Goal: Task Accomplishment & Management: Use online tool/utility

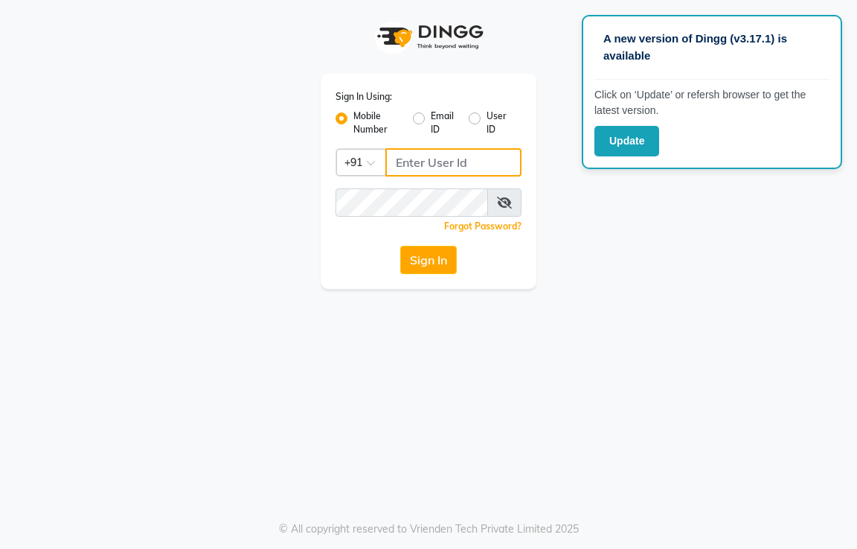
type input "9321178876"
click at [412, 277] on div "Sign In Using: Mobile Number Email ID User ID Country Code × +91 9321178876 Rem…" at bounding box center [429, 181] width 216 height 215
click at [420, 270] on button "Sign In" at bounding box center [428, 260] width 57 height 28
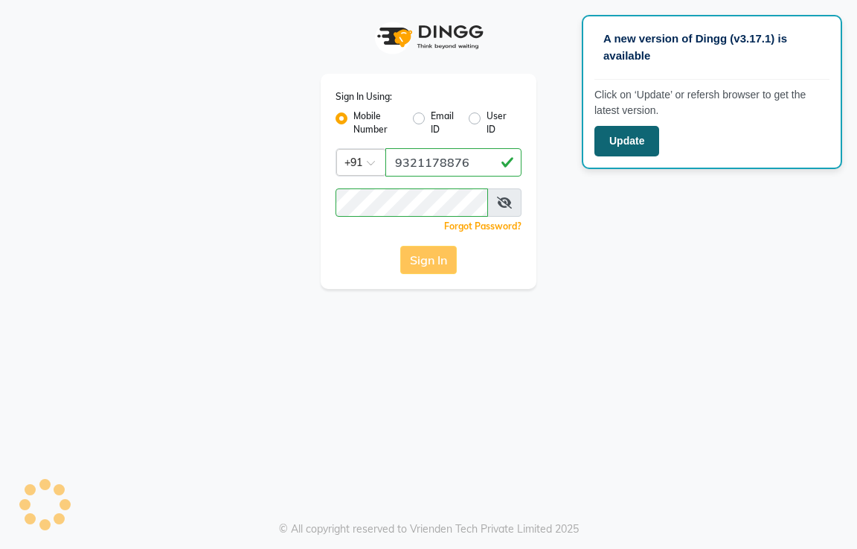
click at [656, 140] on button "Update" at bounding box center [627, 141] width 65 height 31
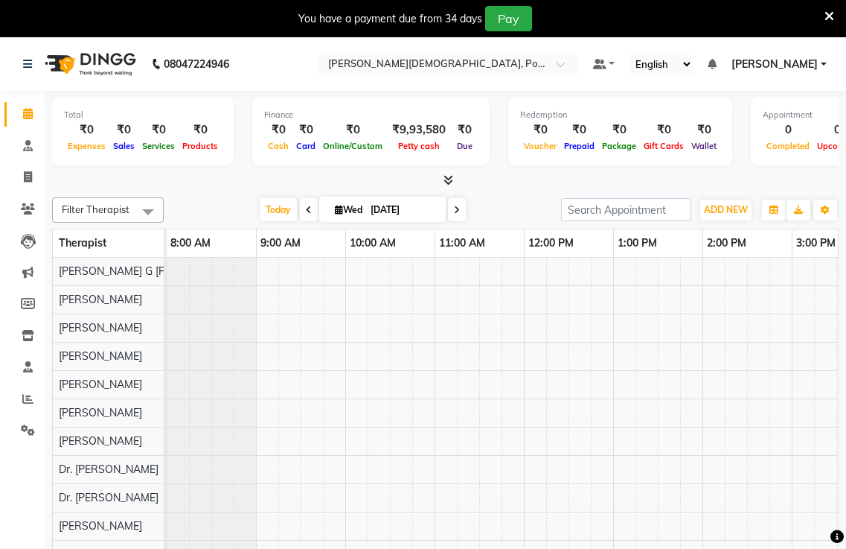
scroll to position [20, 0]
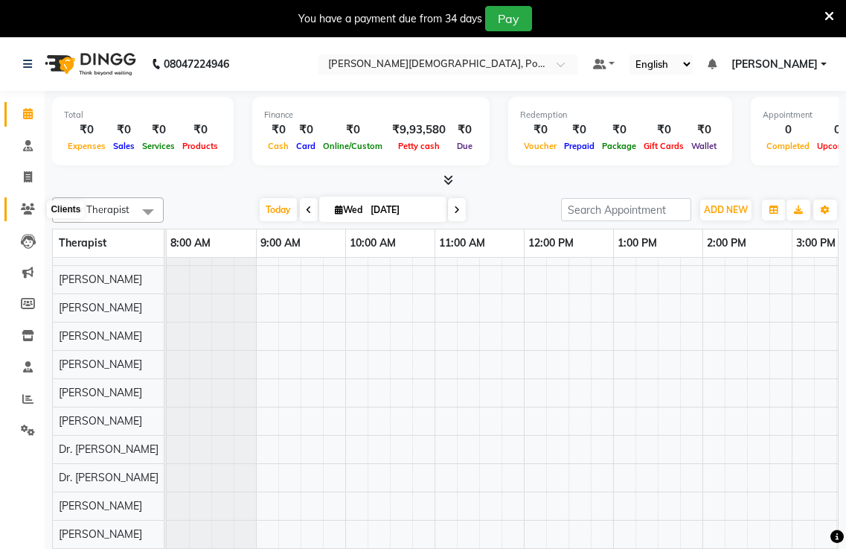
click at [22, 212] on icon at bounding box center [28, 208] width 14 height 11
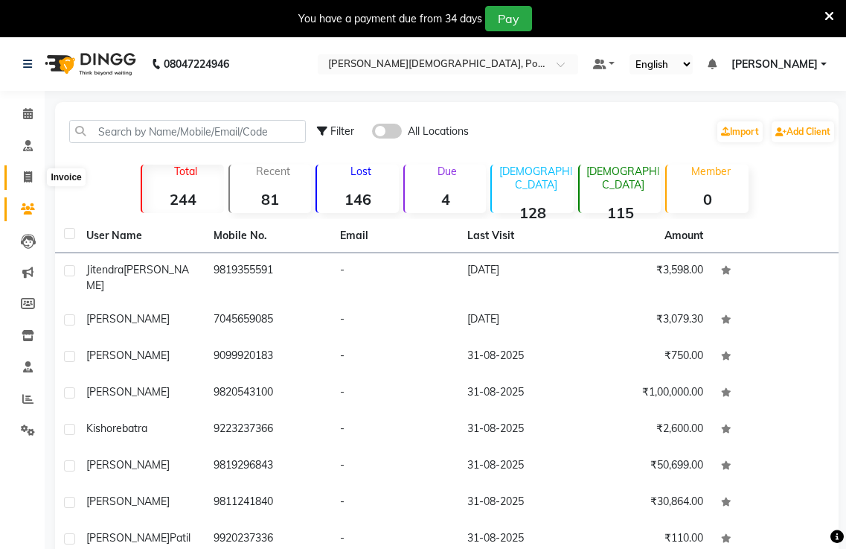
click at [32, 173] on icon at bounding box center [28, 176] width 8 height 11
select select "service"
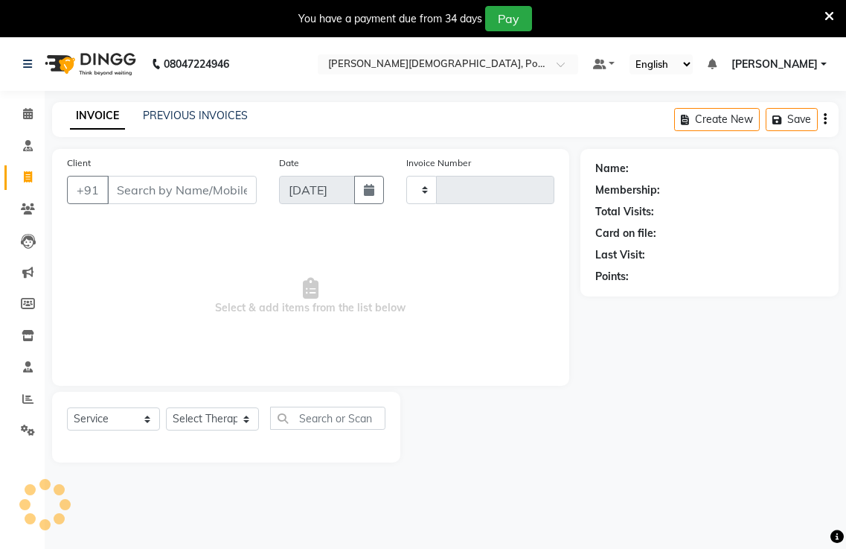
type input "0302"
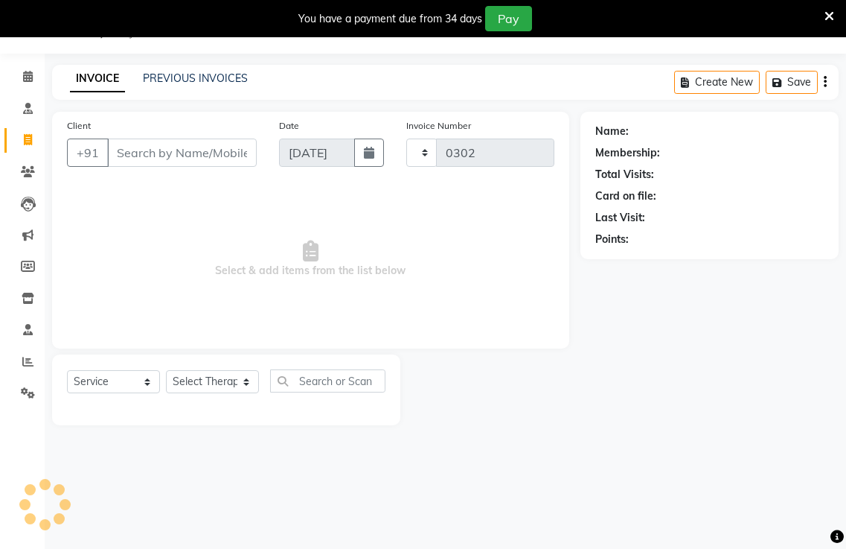
select select "6814"
click at [374, 153] on icon "button" at bounding box center [369, 153] width 10 height 12
select select "9"
select select "2025"
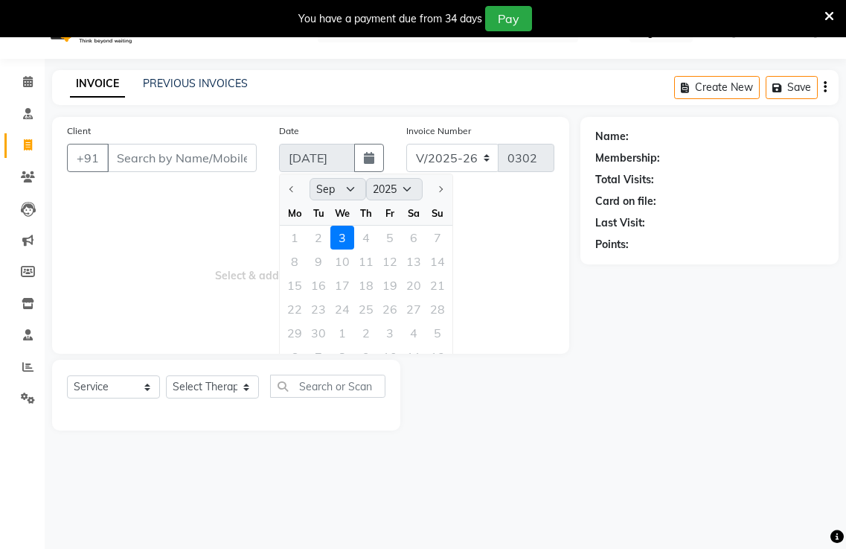
scroll to position [0, 0]
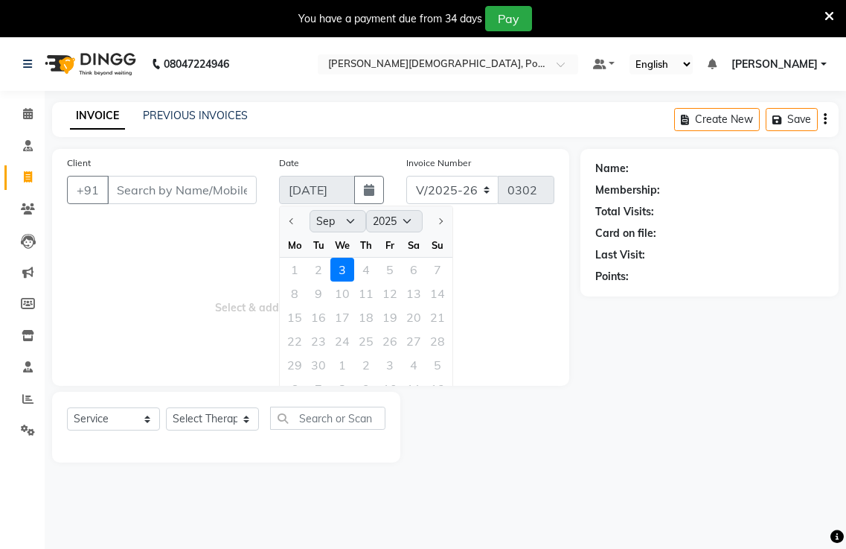
click at [353, 252] on div "We" at bounding box center [342, 245] width 24 height 24
click at [330, 240] on div "We" at bounding box center [342, 245] width 24 height 24
click at [326, 284] on div "8 9 10 11 12 13 14" at bounding box center [366, 293] width 173 height 24
click at [374, 259] on div "1 2 3 4 5 6 7" at bounding box center [366, 270] width 173 height 24
click at [29, 211] on icon at bounding box center [28, 208] width 14 height 11
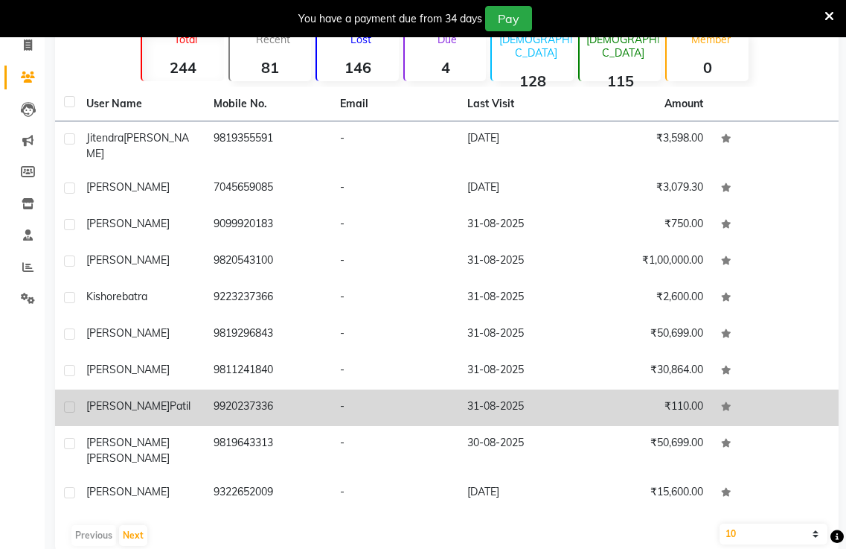
scroll to position [133, 0]
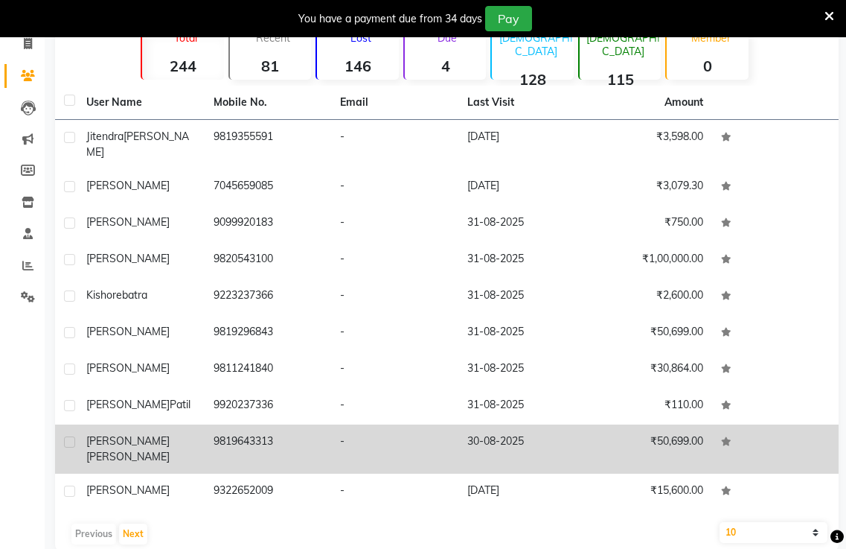
click at [505, 429] on td "30-08-2025" at bounding box center [522, 448] width 127 height 49
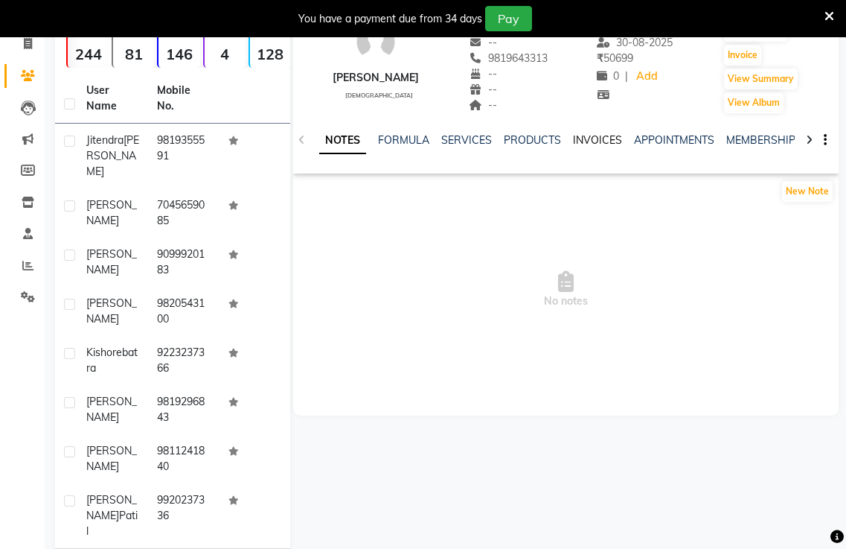
click at [592, 135] on link "INVOICES" at bounding box center [597, 139] width 49 height 13
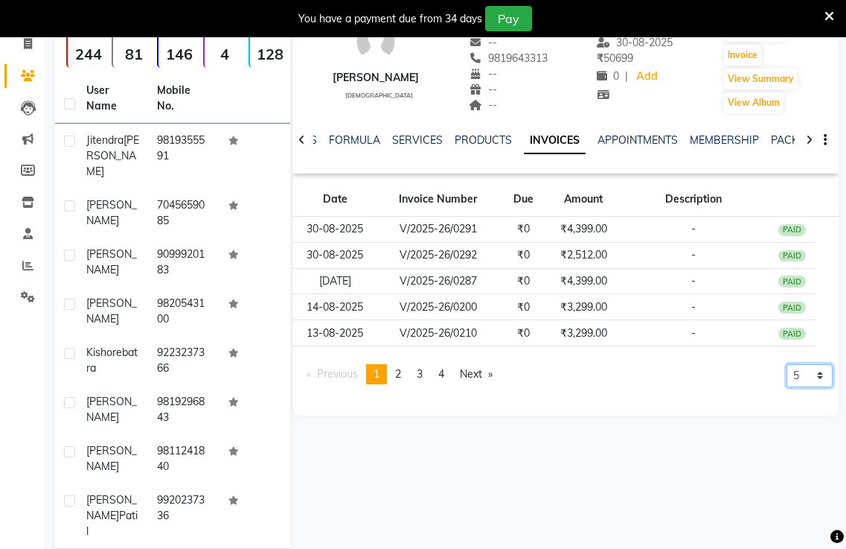
click at [808, 374] on select "5 10 50 100 500" at bounding box center [810, 375] width 46 height 23
select select "50"
click at [787, 387] on select "5 10 50 100 500" at bounding box center [810, 375] width 46 height 23
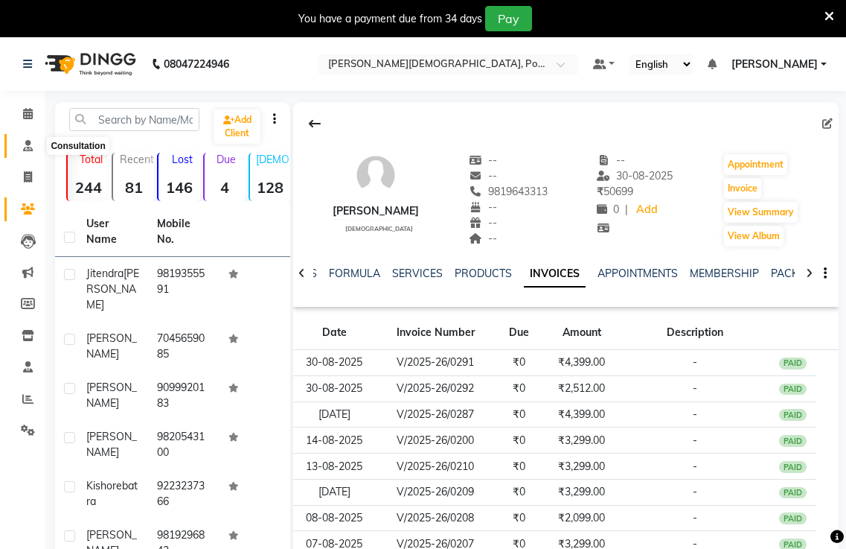
click at [33, 142] on icon at bounding box center [28, 145] width 10 height 11
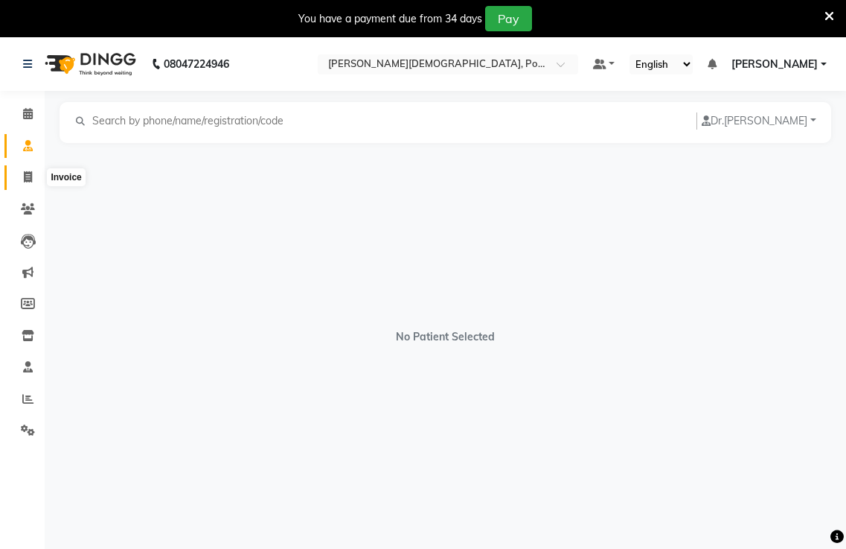
click at [24, 171] on icon at bounding box center [28, 176] width 8 height 11
select select "6814"
select select "service"
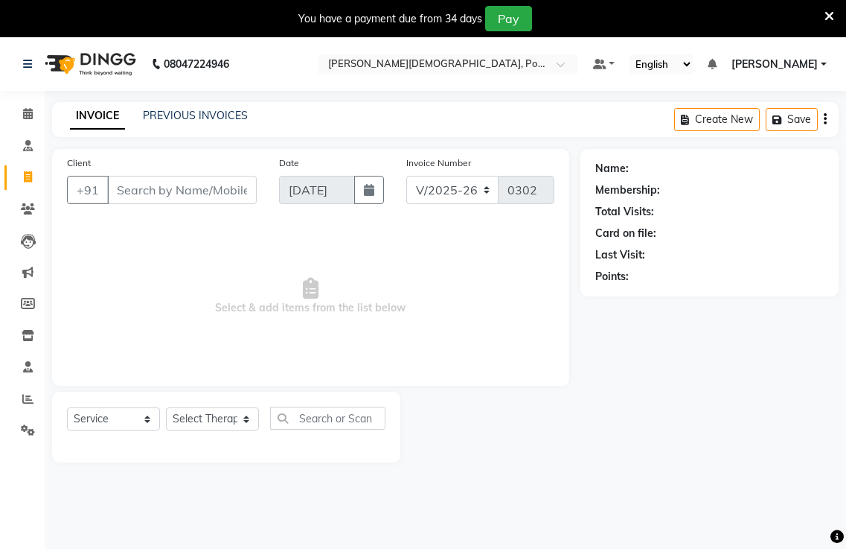
scroll to position [37, 0]
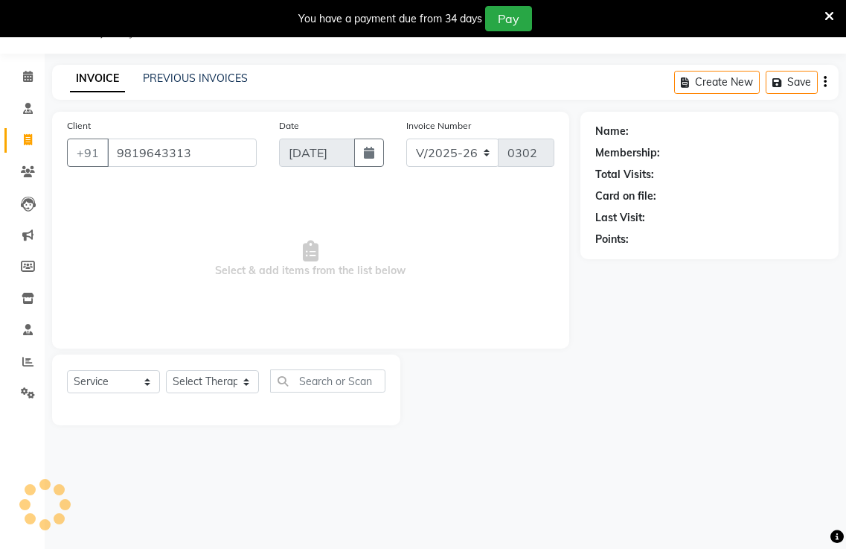
type input "9819643313"
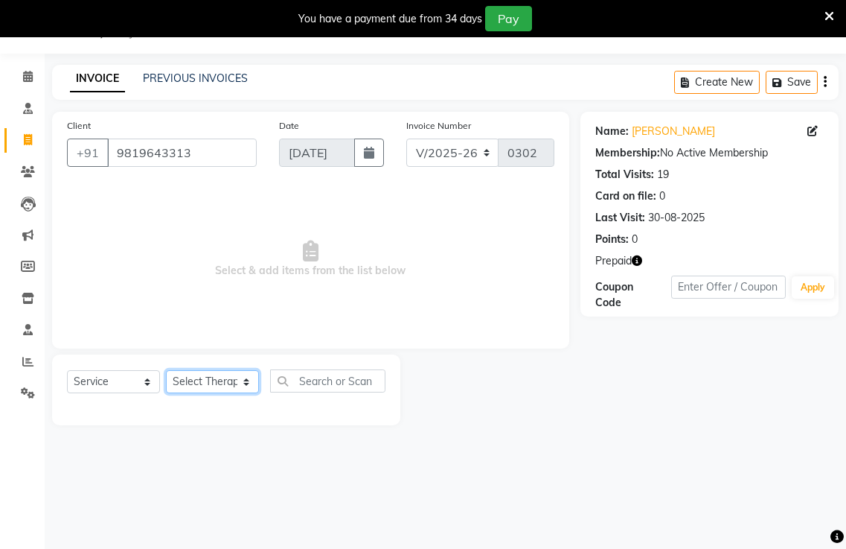
click at [226, 380] on select "Select Therapist [PERSON_NAME] amla Amla [PERSON_NAME] [PERSON_NAME] [PERSON_NA…" at bounding box center [212, 381] width 93 height 23
select select "56875"
click at [166, 370] on select "Select Therapist [PERSON_NAME] amla Amla [PERSON_NAME] [PERSON_NAME] [PERSON_NA…" at bounding box center [212, 381] width 93 height 23
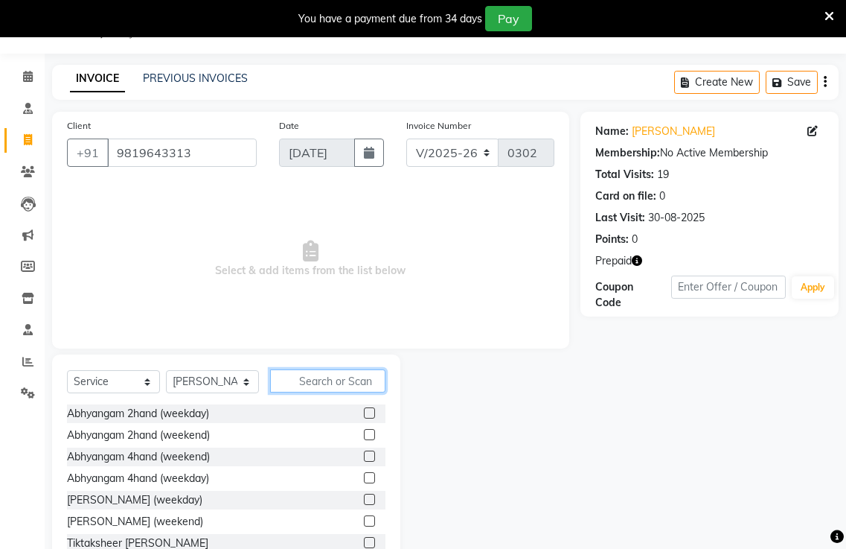
click at [321, 389] on input "text" at bounding box center [327, 380] width 115 height 23
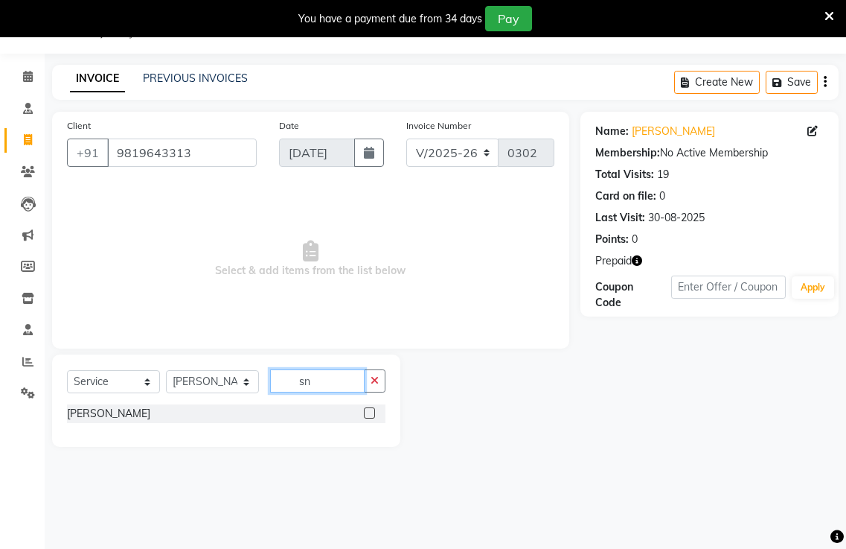
scroll to position [0, 0]
type input "s"
type input "kad"
click at [368, 412] on label at bounding box center [369, 412] width 11 height 11
click at [368, 412] on input "checkbox" at bounding box center [369, 414] width 10 height 10
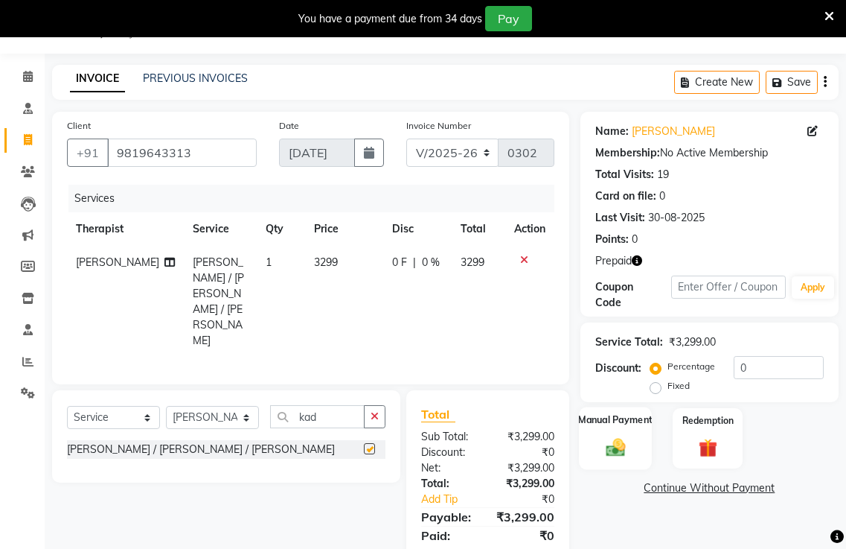
checkbox input "false"
click at [339, 258] on td "3299" at bounding box center [343, 302] width 77 height 112
select select "56875"
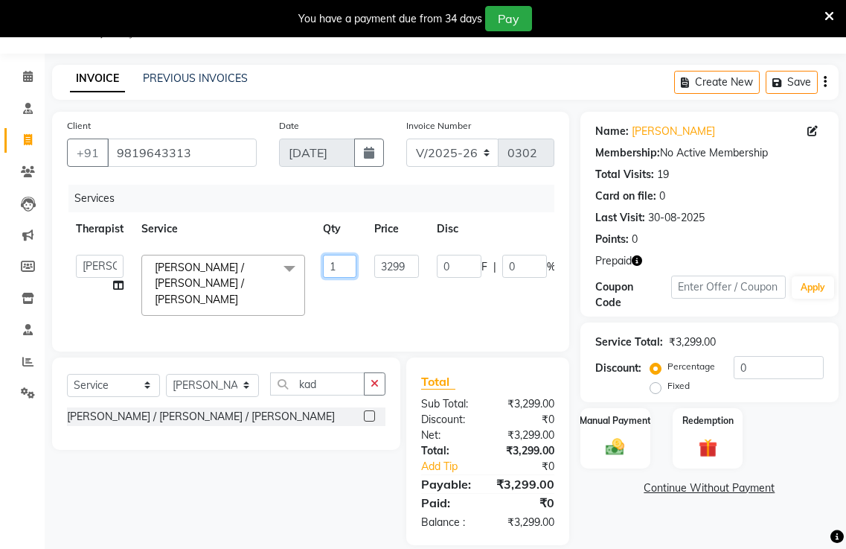
click at [335, 258] on input "1" at bounding box center [339, 266] width 33 height 23
drag, startPoint x: 411, startPoint y: 264, endPoint x: 100, endPoint y: 296, distance: 312.0
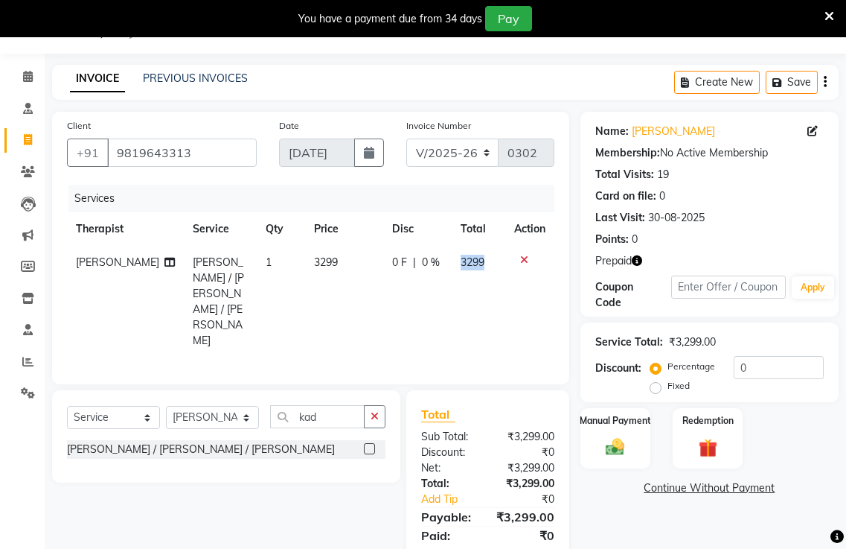
drag, startPoint x: 488, startPoint y: 258, endPoint x: 447, endPoint y: 264, distance: 41.5
click at [447, 264] on tr "[PERSON_NAME] / [PERSON_NAME] / [PERSON_NAME] 1 3299 0 F | 0 % 3299" at bounding box center [311, 302] width 488 height 112
click at [320, 269] on td "3299" at bounding box center [343, 302] width 77 height 112
select select "56875"
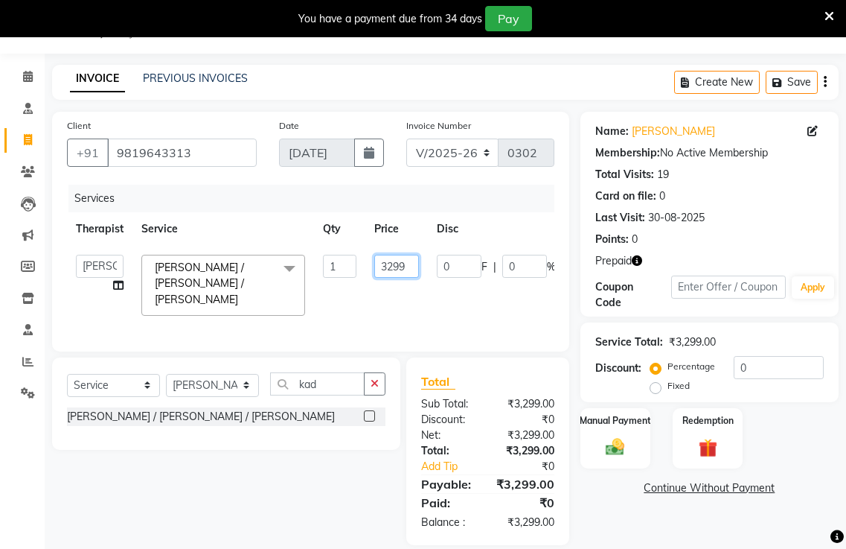
drag, startPoint x: 411, startPoint y: 266, endPoint x: 340, endPoint y: 278, distance: 71.8
click at [340, 278] on tr "Ajith [PERSON_NAME] [PERSON_NAME] [PERSON_NAME] Bibina [PERSON_NAME] [PERSON_NA…" at bounding box center [362, 285] width 590 height 79
type input "2512"
click at [417, 307] on tr "Ajith [PERSON_NAME] [PERSON_NAME] [PERSON_NAME] Bibina [PERSON_NAME] [PERSON_NA…" at bounding box center [362, 285] width 590 height 79
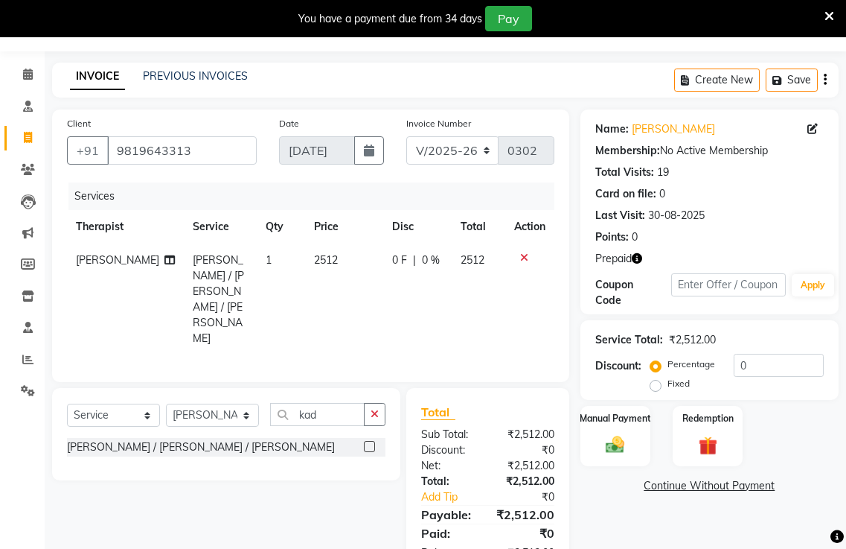
scroll to position [68, 0]
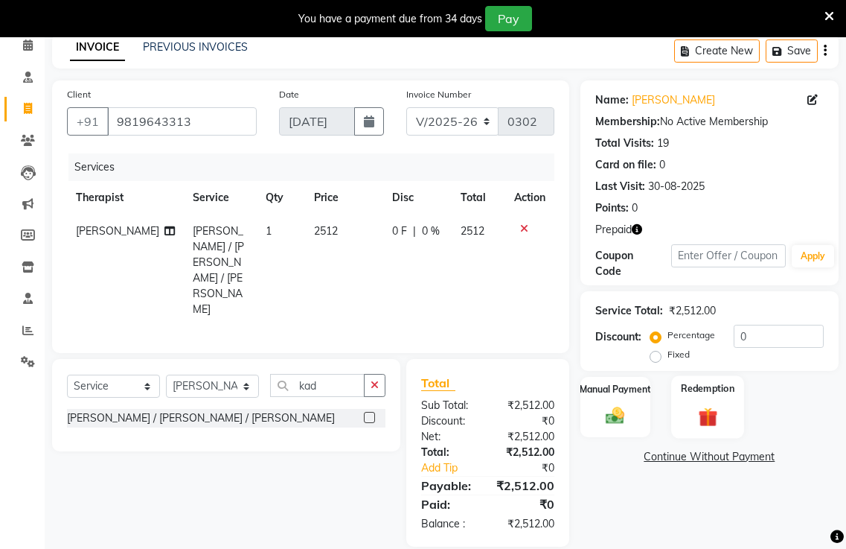
click at [697, 410] on img at bounding box center [707, 416] width 31 height 24
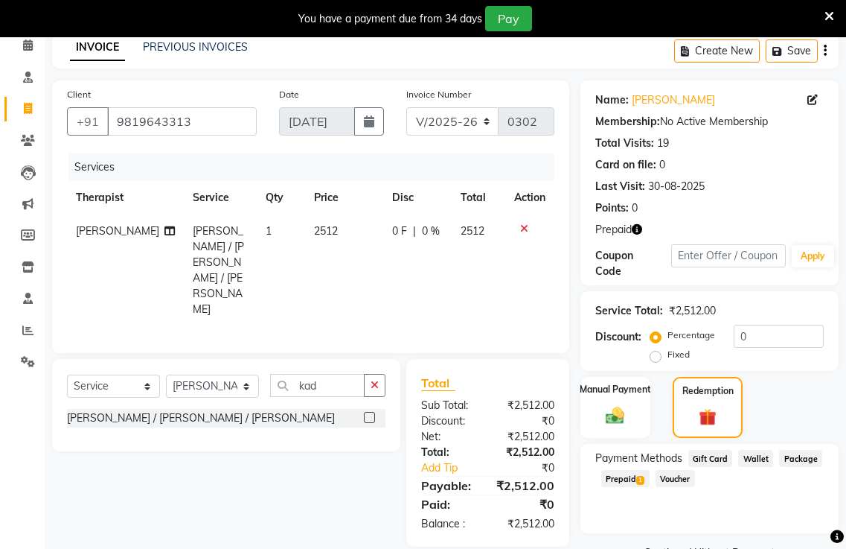
click at [627, 486] on span "Prepaid 1" at bounding box center [625, 478] width 48 height 17
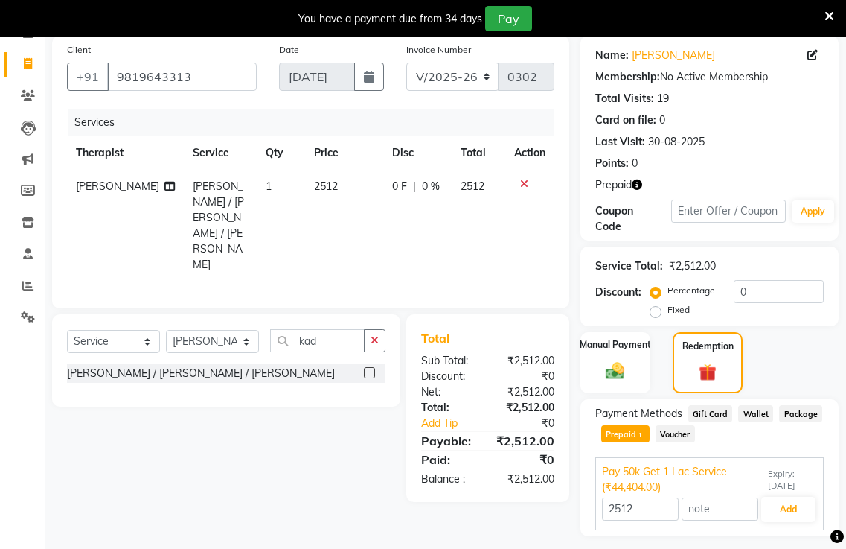
scroll to position [153, 0]
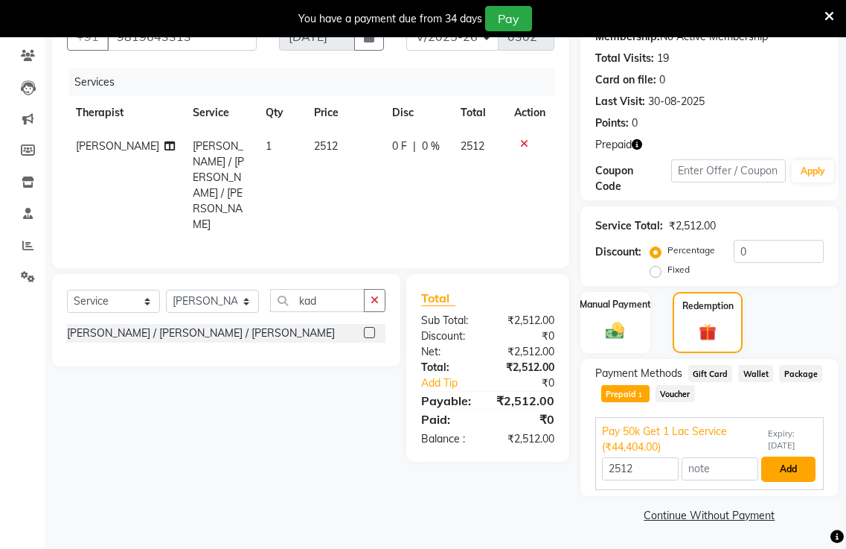
click at [779, 469] on button "Add" at bounding box center [788, 468] width 54 height 25
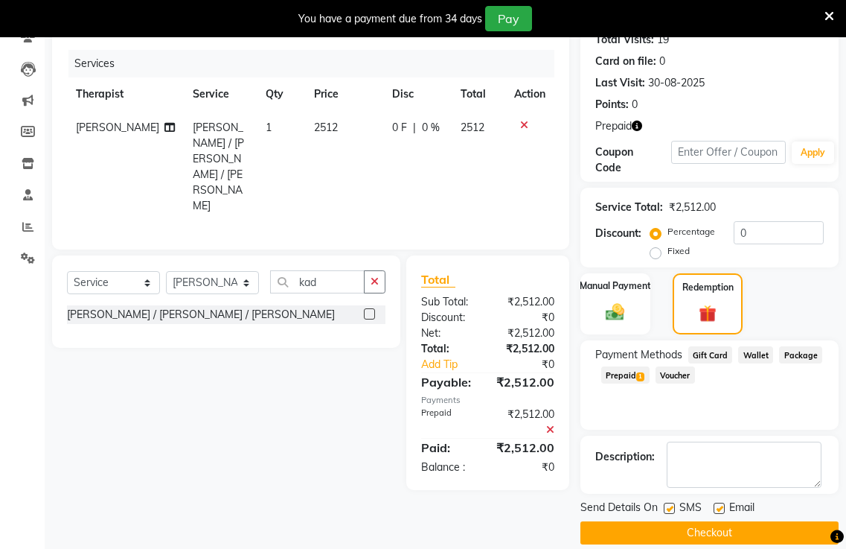
scroll to position [190, 0]
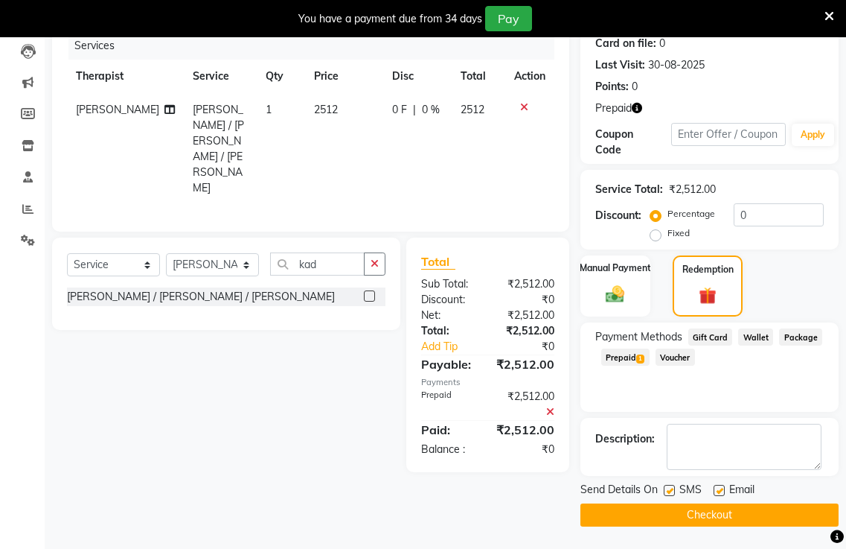
click at [686, 517] on button "Checkout" at bounding box center [710, 514] width 258 height 23
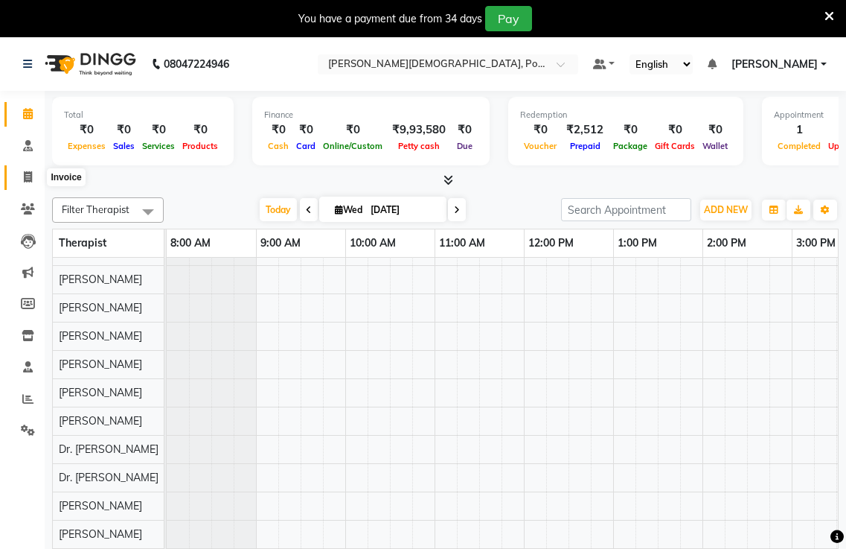
click at [24, 165] on link "Invoice" at bounding box center [22, 177] width 36 height 25
select select "6814"
select select "service"
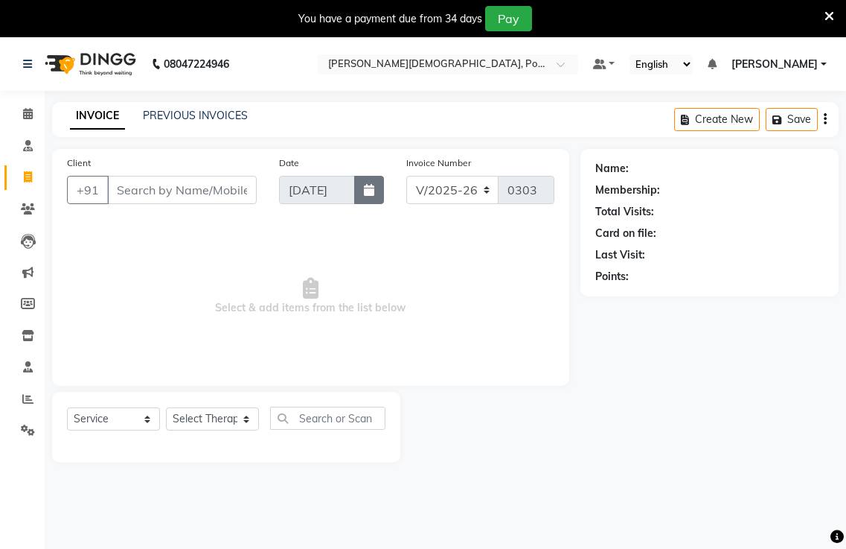
click at [364, 179] on button "button" at bounding box center [369, 190] width 30 height 28
select select "9"
select select "2025"
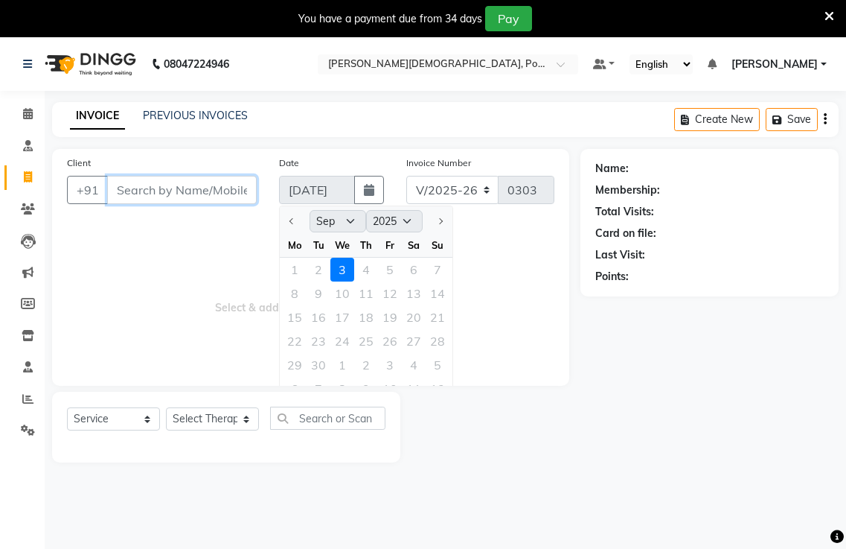
click at [123, 179] on input "Client" at bounding box center [182, 190] width 150 height 28
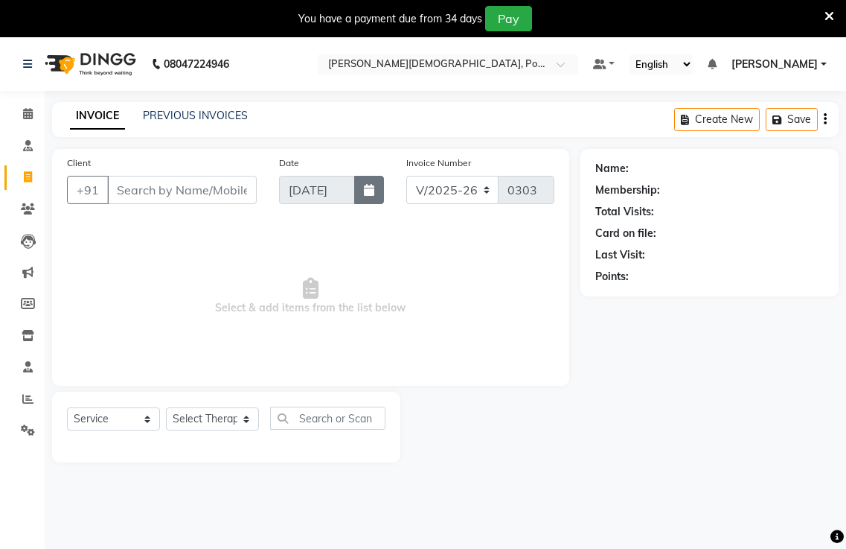
click at [374, 186] on icon "button" at bounding box center [369, 190] width 10 height 12
select select "9"
select select "2025"
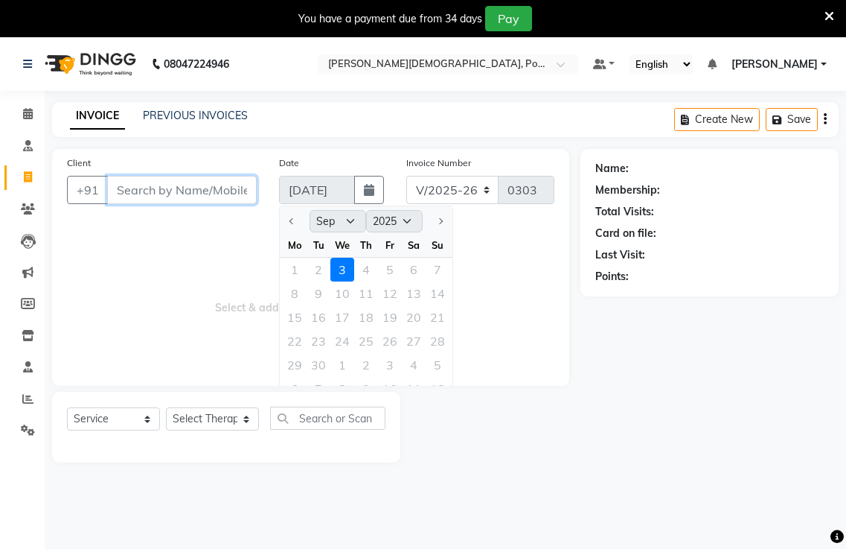
click at [215, 188] on input "Client" at bounding box center [182, 190] width 150 height 28
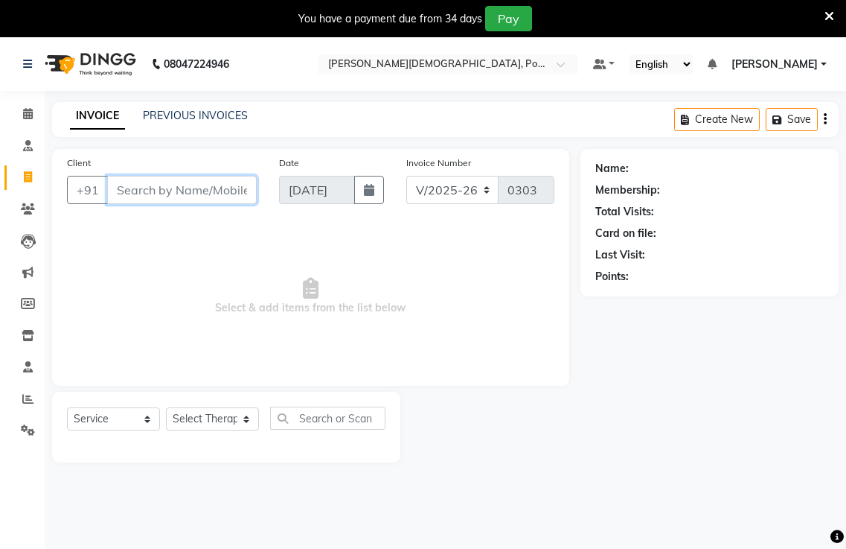
click at [208, 179] on input "Client" at bounding box center [182, 190] width 150 height 28
paste input "9619904240"
type input "9619904240"
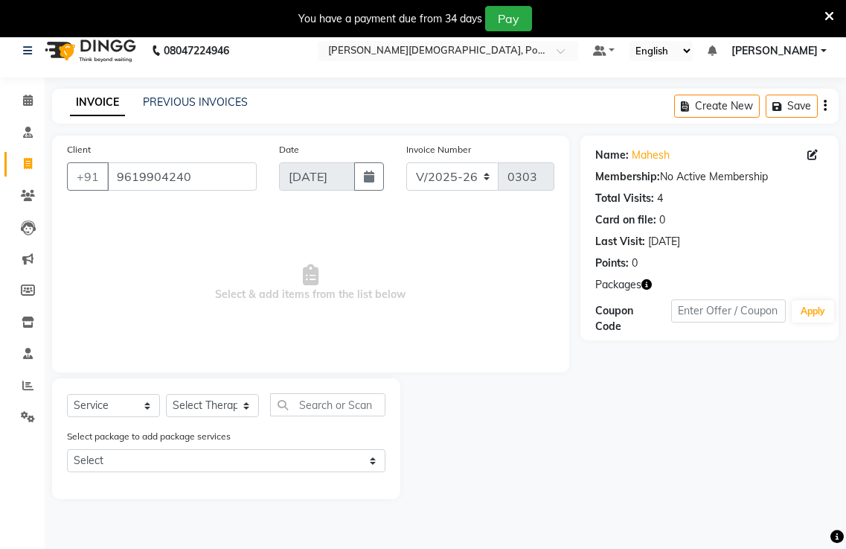
scroll to position [37, 0]
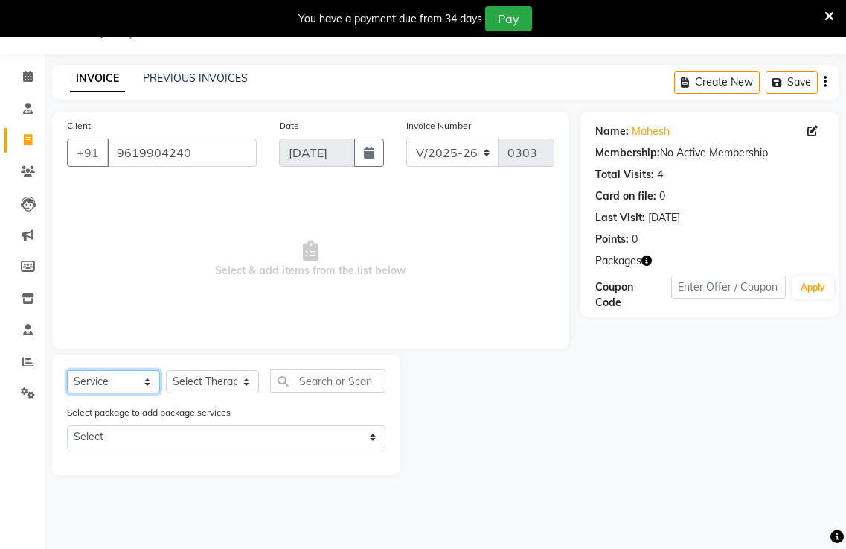
click at [147, 384] on select "Select Service Product Membership Package Voucher Prepaid Gift Card" at bounding box center [113, 381] width 93 height 23
click at [67, 370] on select "Select Service Product Membership Package Voucher Prepaid Gift Card" at bounding box center [113, 381] width 93 height 23
click at [200, 384] on select "Select Therapist [PERSON_NAME] amla Amla [PERSON_NAME] [PERSON_NAME] [PERSON_NA…" at bounding box center [212, 381] width 93 height 23
select select "88908"
click at [166, 370] on select "Select Therapist [PERSON_NAME] amla Amla [PERSON_NAME] [PERSON_NAME] [PERSON_NA…" at bounding box center [212, 381] width 93 height 23
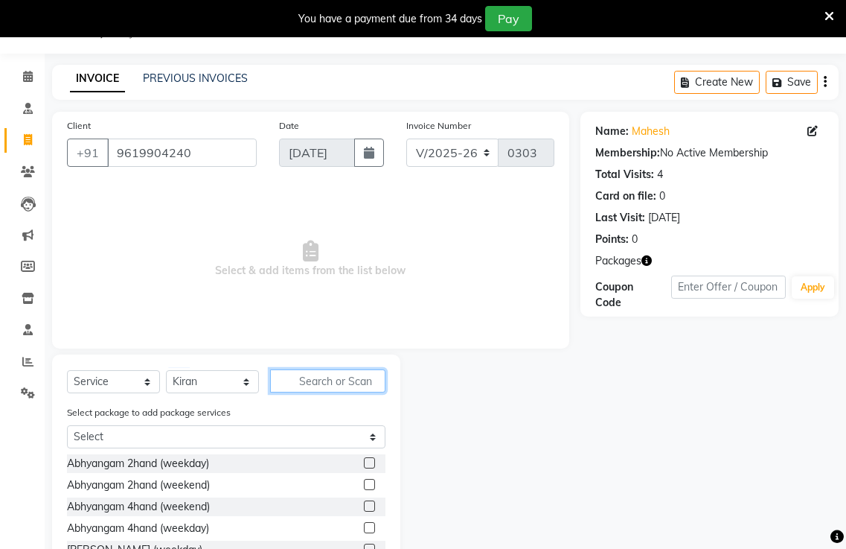
click at [301, 371] on input "text" at bounding box center [327, 380] width 115 height 23
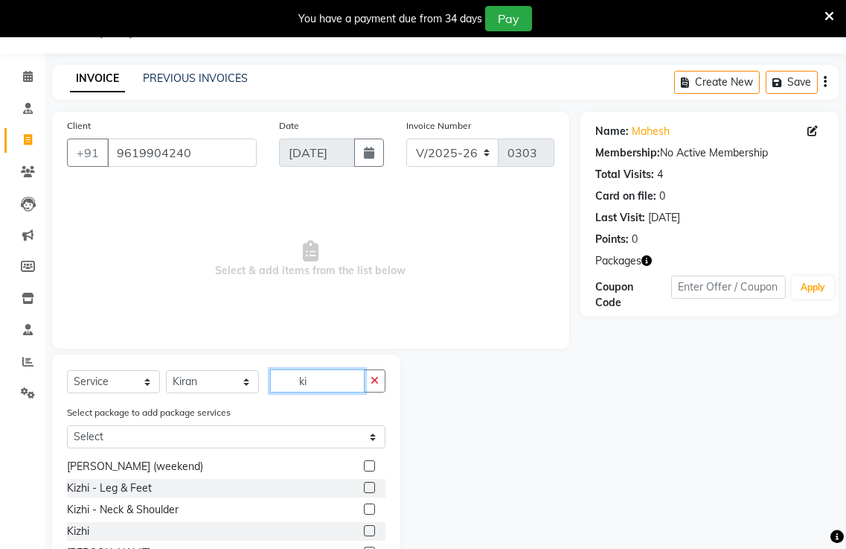
scroll to position [24, 0]
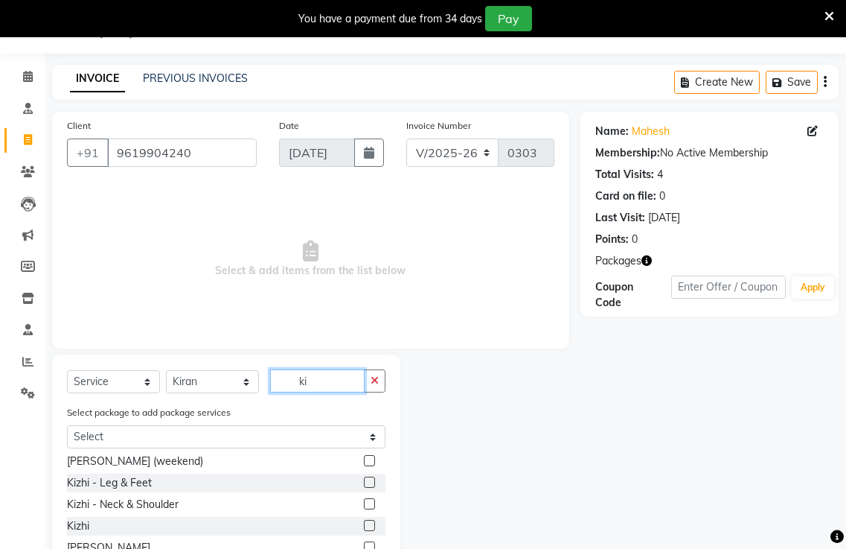
type input "ki"
click at [364, 523] on label at bounding box center [369, 525] width 11 height 11
click at [364, 523] on input "checkbox" at bounding box center [369, 526] width 10 height 10
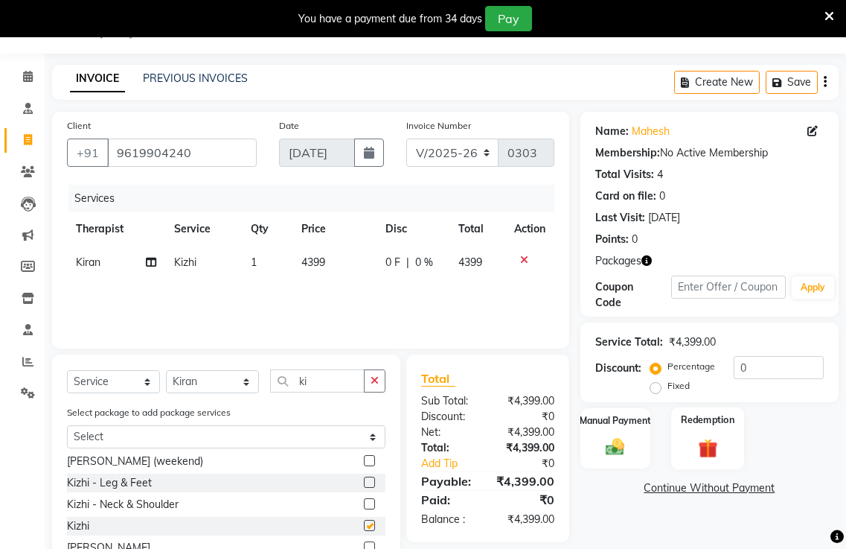
checkbox input "false"
click at [324, 258] on span "4399" at bounding box center [313, 261] width 24 height 13
select select "88908"
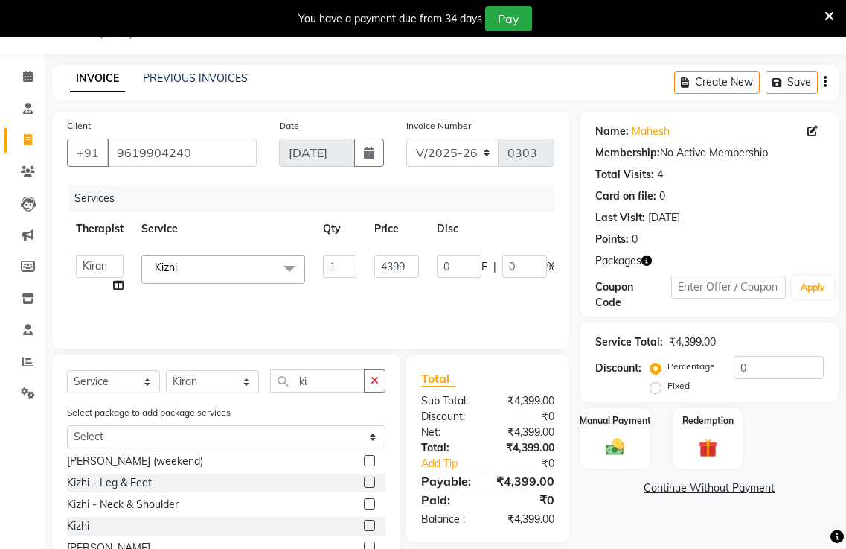
click at [324, 258] on input "1" at bounding box center [339, 266] width 33 height 23
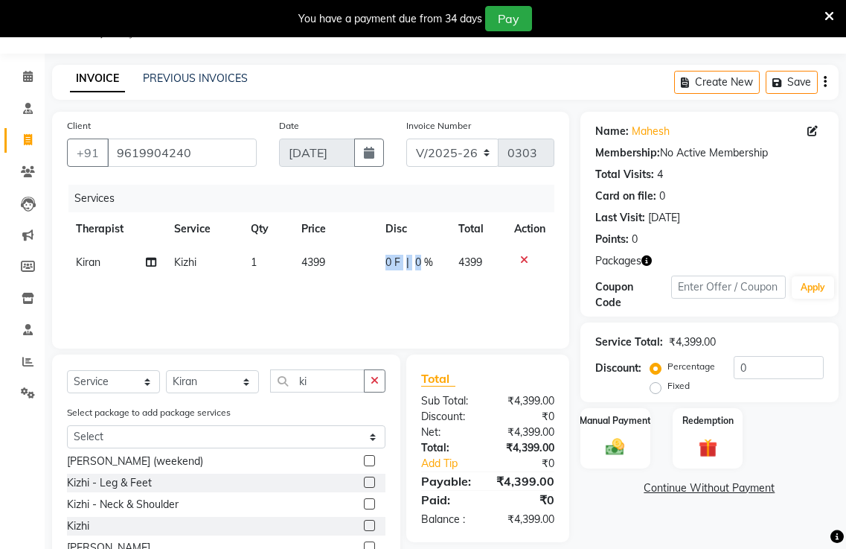
drag, startPoint x: 416, startPoint y: 269, endPoint x: 373, endPoint y: 266, distance: 43.2
click at [331, 259] on td "4399" at bounding box center [335, 262] width 84 height 33
select select "88908"
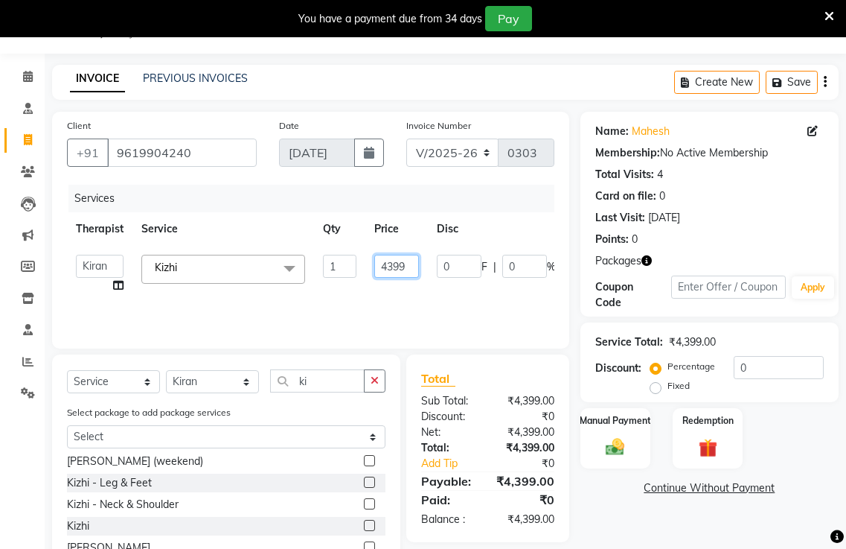
drag, startPoint x: 402, startPoint y: 268, endPoint x: 375, endPoint y: 268, distance: 26.8
click at [369, 267] on td "4399" at bounding box center [396, 274] width 63 height 57
drag, startPoint x: 415, startPoint y: 263, endPoint x: 361, endPoint y: 272, distance: 54.3
click at [353, 272] on tr "Ajith amla Amla Amruta Anita Khatke Anjana Surendra Kalyani Avtar Jaiswal Bibin…" at bounding box center [362, 274] width 590 height 57
type input "2000"
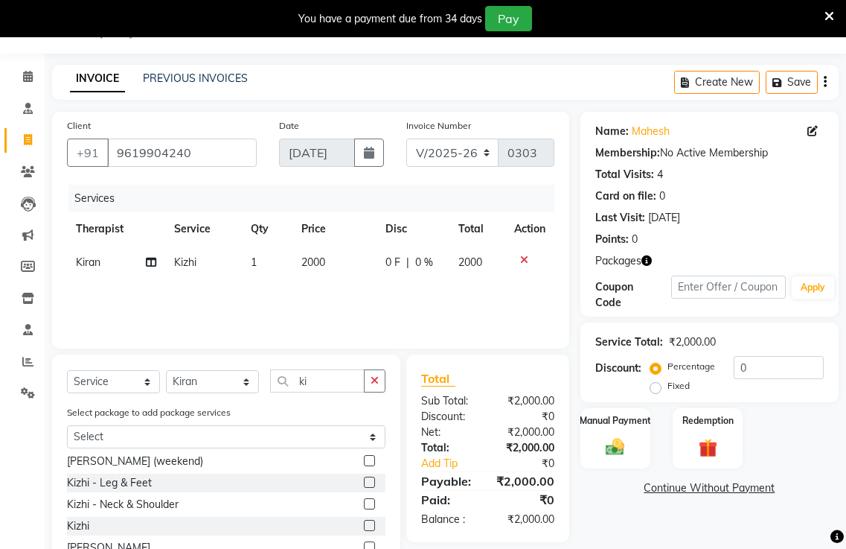
drag, startPoint x: 383, startPoint y: 296, endPoint x: 392, endPoint y: 279, distance: 19.0
click at [386, 293] on div "Services Therapist Service Qty Price Disc Total Action Kiran Kizhi 1 2000 0 F |…" at bounding box center [311, 259] width 488 height 149
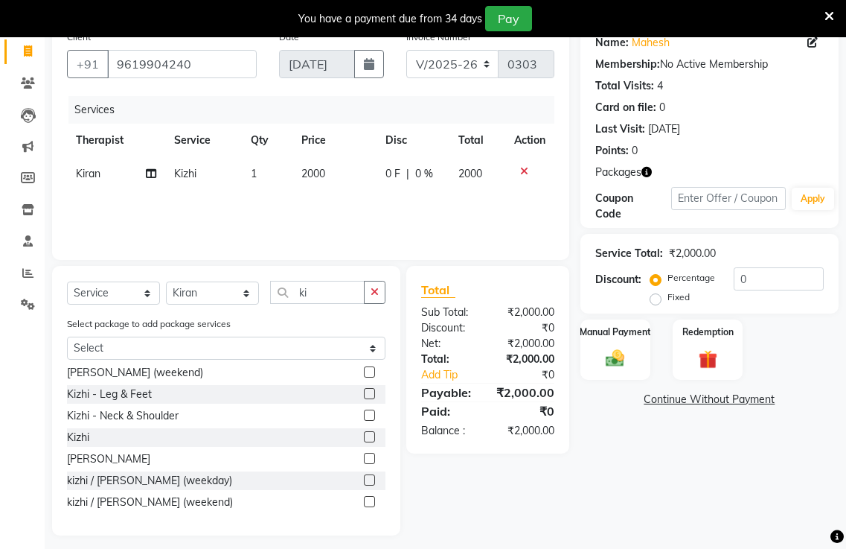
scroll to position [135, 0]
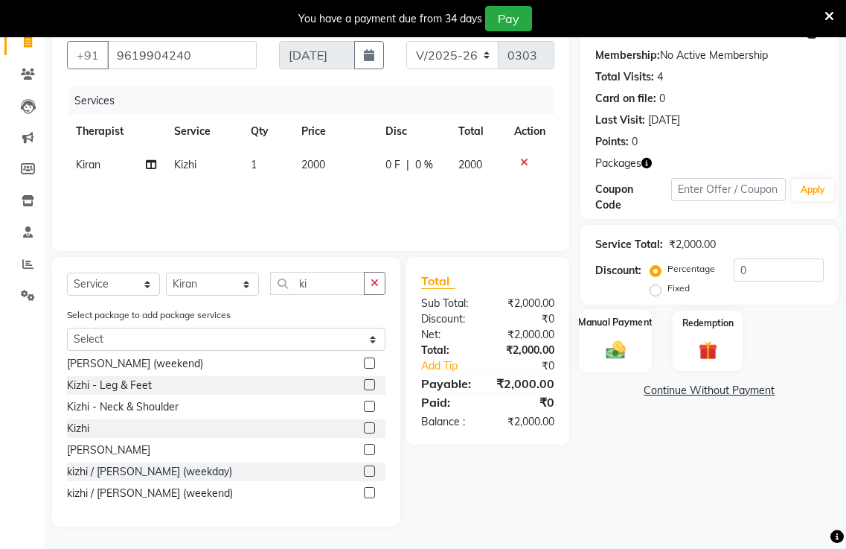
click at [619, 352] on img at bounding box center [615, 349] width 31 height 22
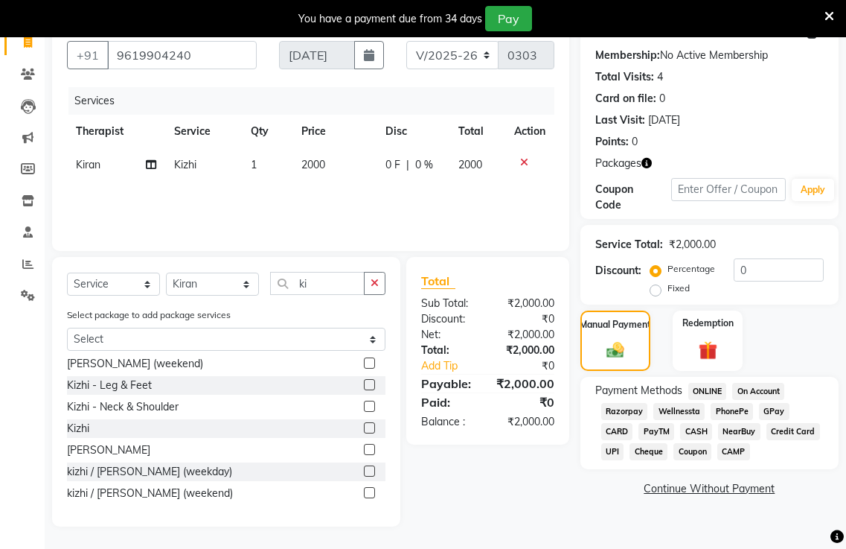
click at [706, 392] on span "ONLINE" at bounding box center [708, 391] width 39 height 17
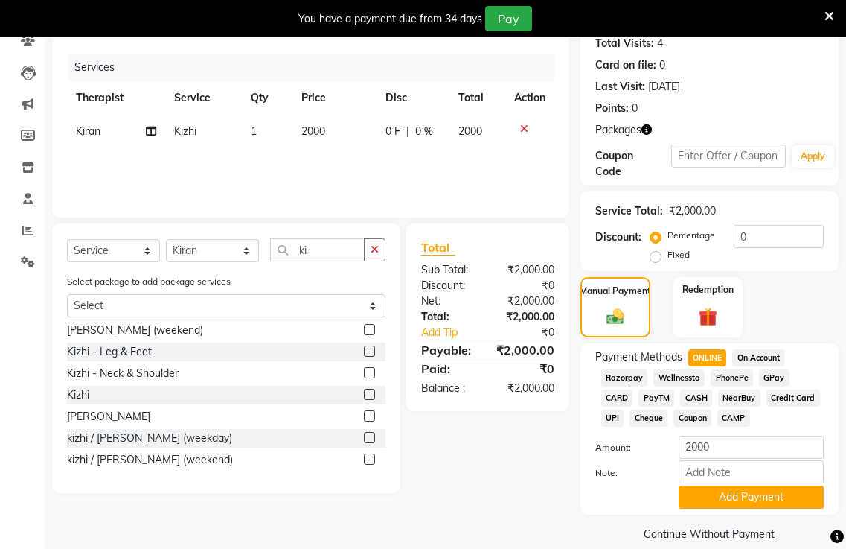
scroll to position [187, 0]
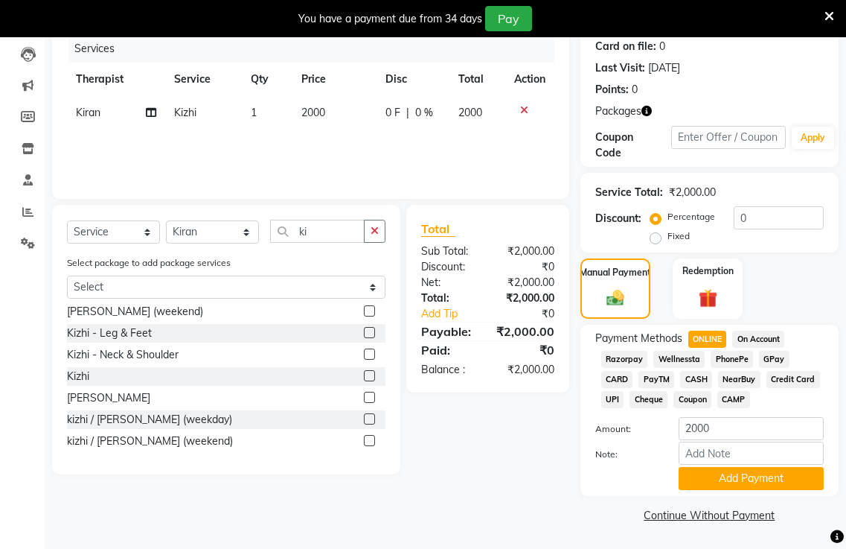
click at [614, 383] on span "CARD" at bounding box center [617, 379] width 32 height 17
click at [703, 345] on span "ONLINE" at bounding box center [708, 338] width 39 height 17
click at [726, 471] on button "Add Payment" at bounding box center [751, 478] width 145 height 23
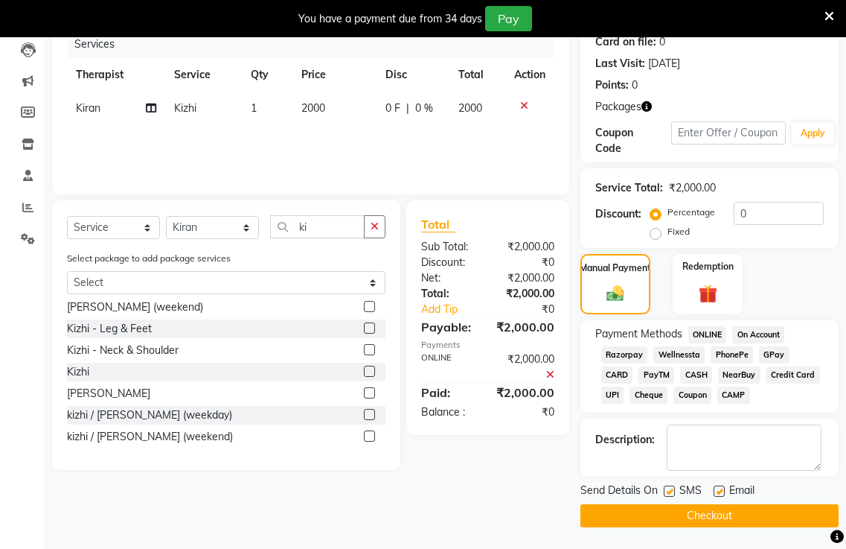
scroll to position [192, 0]
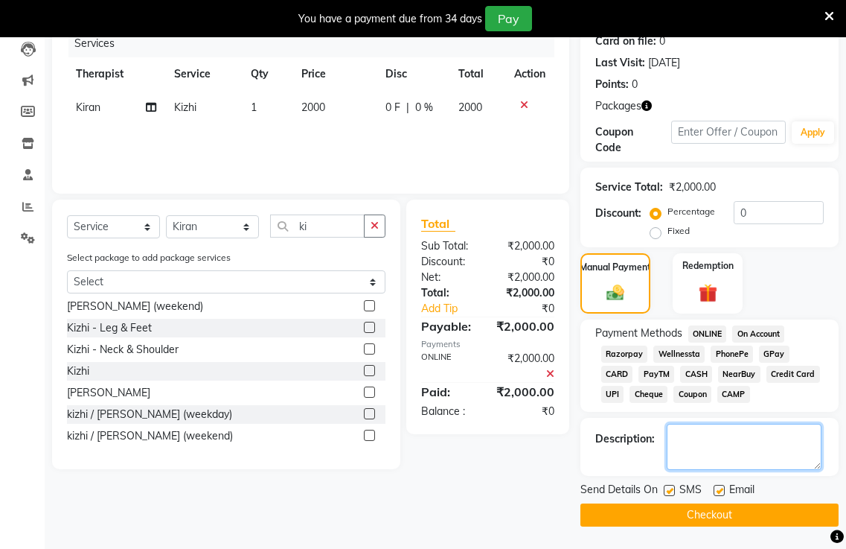
click at [686, 441] on textarea at bounding box center [744, 447] width 155 height 46
type textarea "Rbl code"
click at [673, 490] on label at bounding box center [669, 490] width 11 height 11
click at [673, 490] on input "checkbox" at bounding box center [669, 491] width 10 height 10
checkbox input "false"
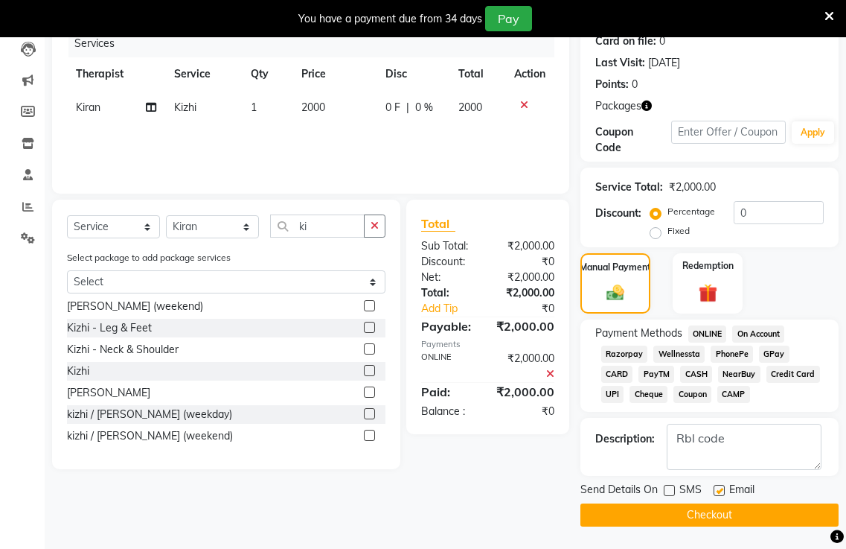
click at [721, 492] on label at bounding box center [719, 490] width 11 height 11
click at [721, 492] on input "checkbox" at bounding box center [719, 491] width 10 height 10
checkbox input "false"
click at [700, 510] on button "Checkout" at bounding box center [710, 514] width 258 height 23
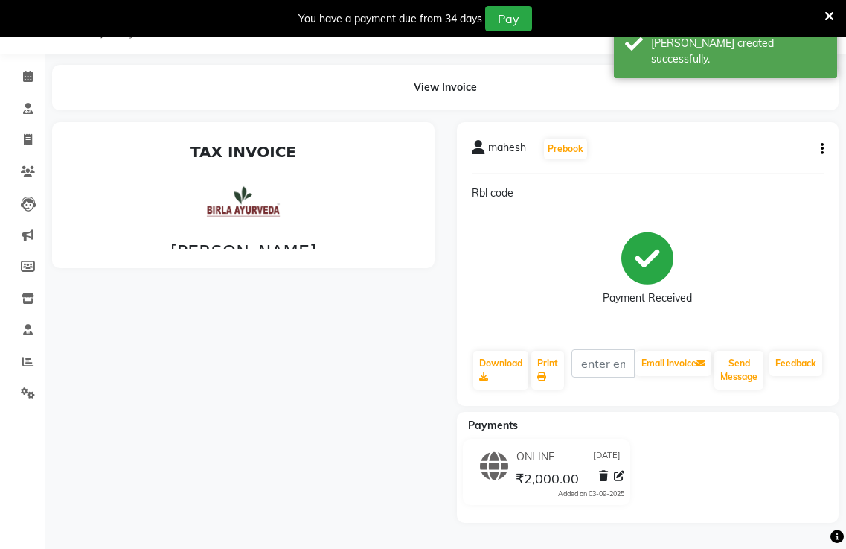
scroll to position [162, 0]
